Goal: Information Seeking & Learning: Check status

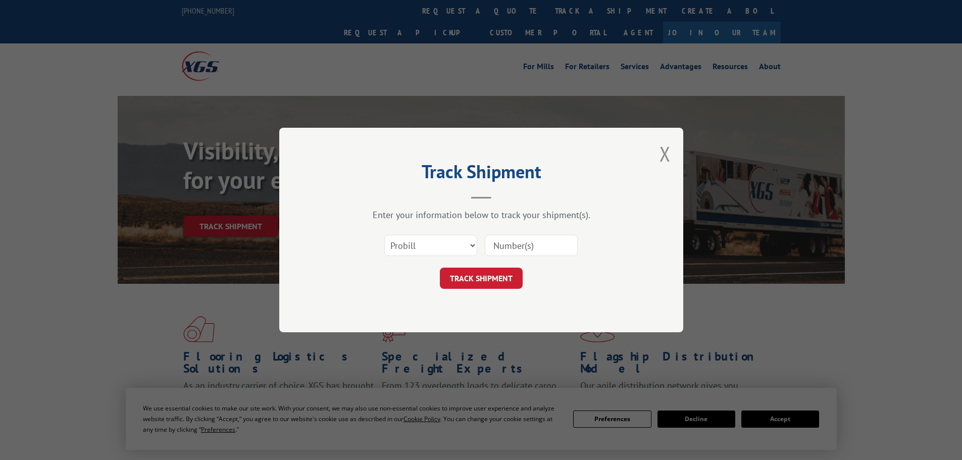
scroll to position [51, 0]
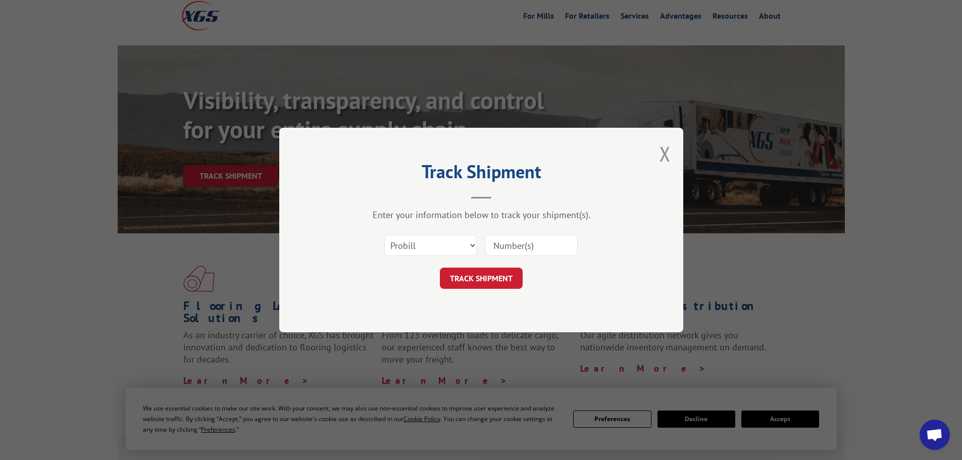
click at [529, 242] on input at bounding box center [531, 245] width 93 height 21
paste input "17560501"
type input "17560501"
click at [494, 276] on button "TRACK SHIPMENT" at bounding box center [481, 278] width 83 height 21
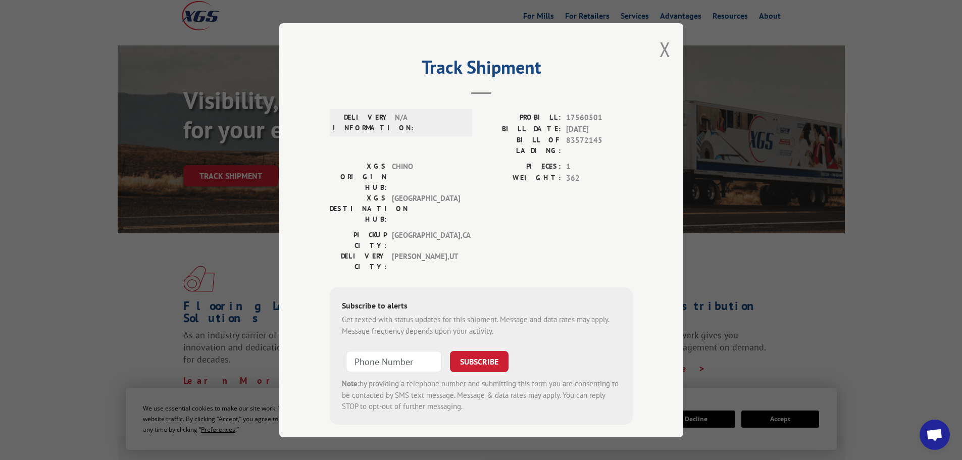
click at [562, 125] on div "BILL DATE: [DATE]" at bounding box center [557, 129] width 152 height 12
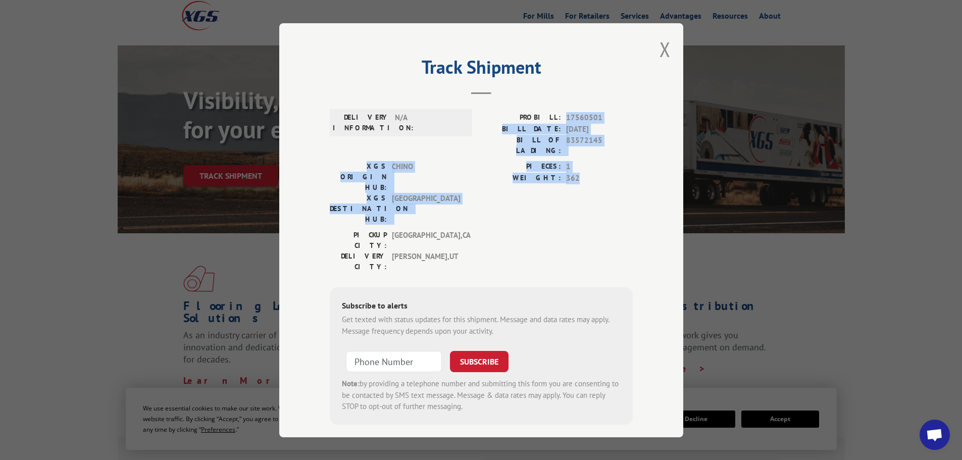
drag, startPoint x: 589, startPoint y: 141, endPoint x: 605, endPoint y: 170, distance: 33.5
click at [604, 168] on div "DELIVERY INFORMATION: N/A PROBILL: 17560501 BILL DATE: [DATE] BILL OF LADING: 8…" at bounding box center [481, 265] width 303 height 320
click at [605, 172] on span "362" at bounding box center [599, 178] width 67 height 12
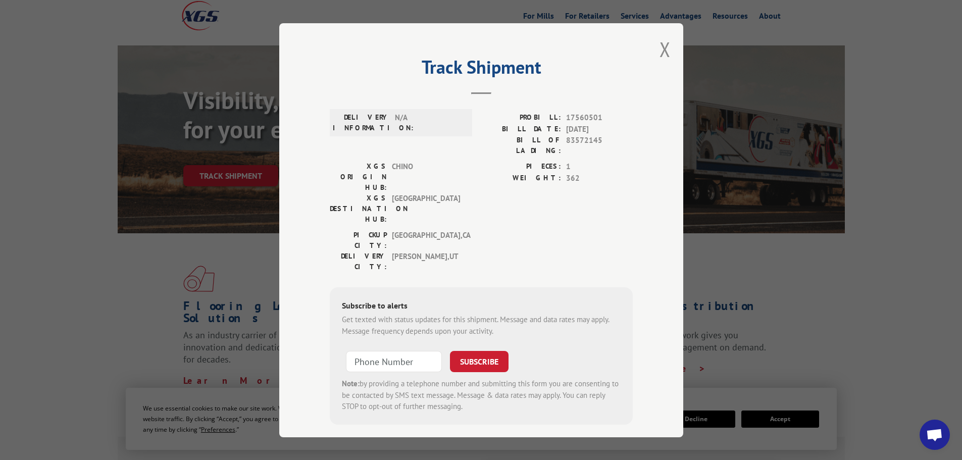
click at [433, 230] on span "[GEOGRAPHIC_DATA] , [GEOGRAPHIC_DATA]" at bounding box center [426, 240] width 68 height 21
click at [662, 55] on button "Close modal" at bounding box center [665, 49] width 11 height 27
